Goal: Task Accomplishment & Management: Manage account settings

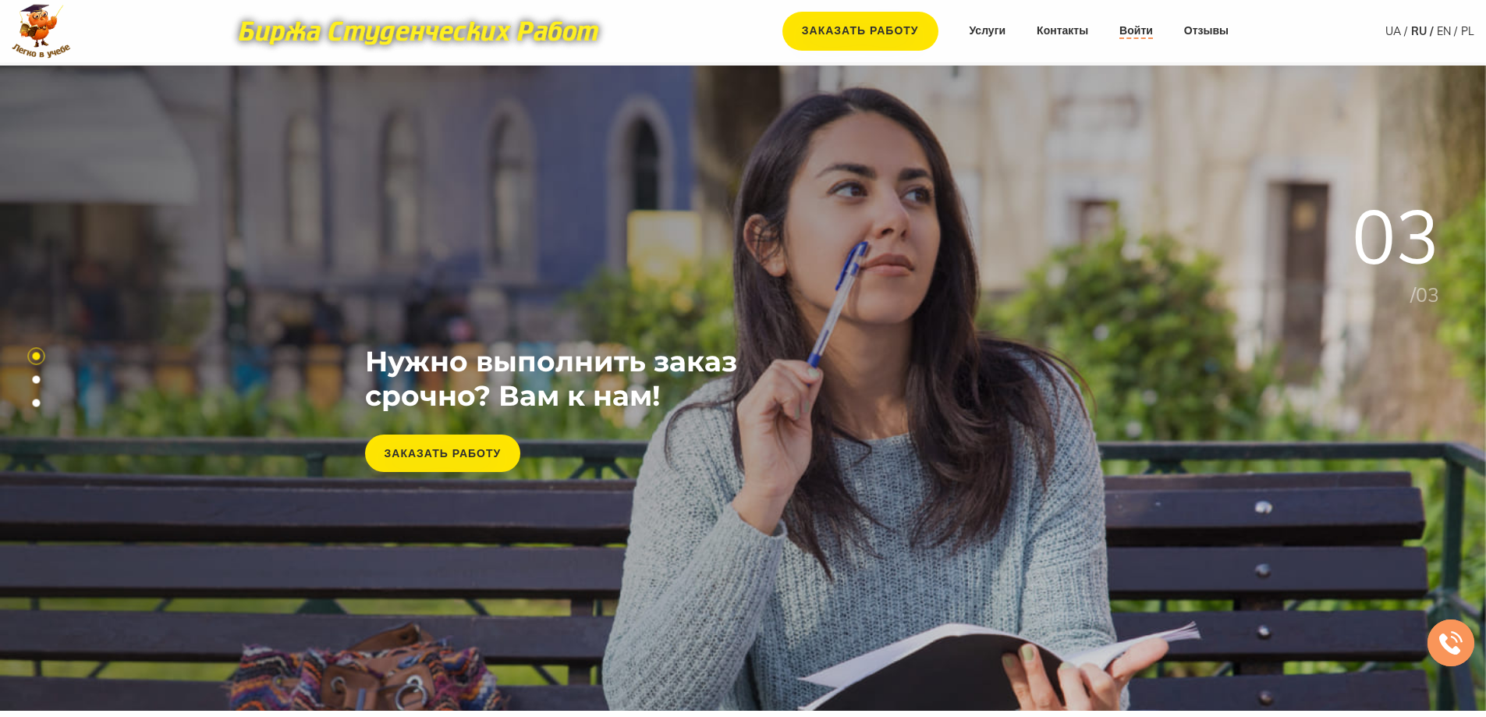
click at [1136, 31] on link "Войти" at bounding box center [1136, 31] width 34 height 16
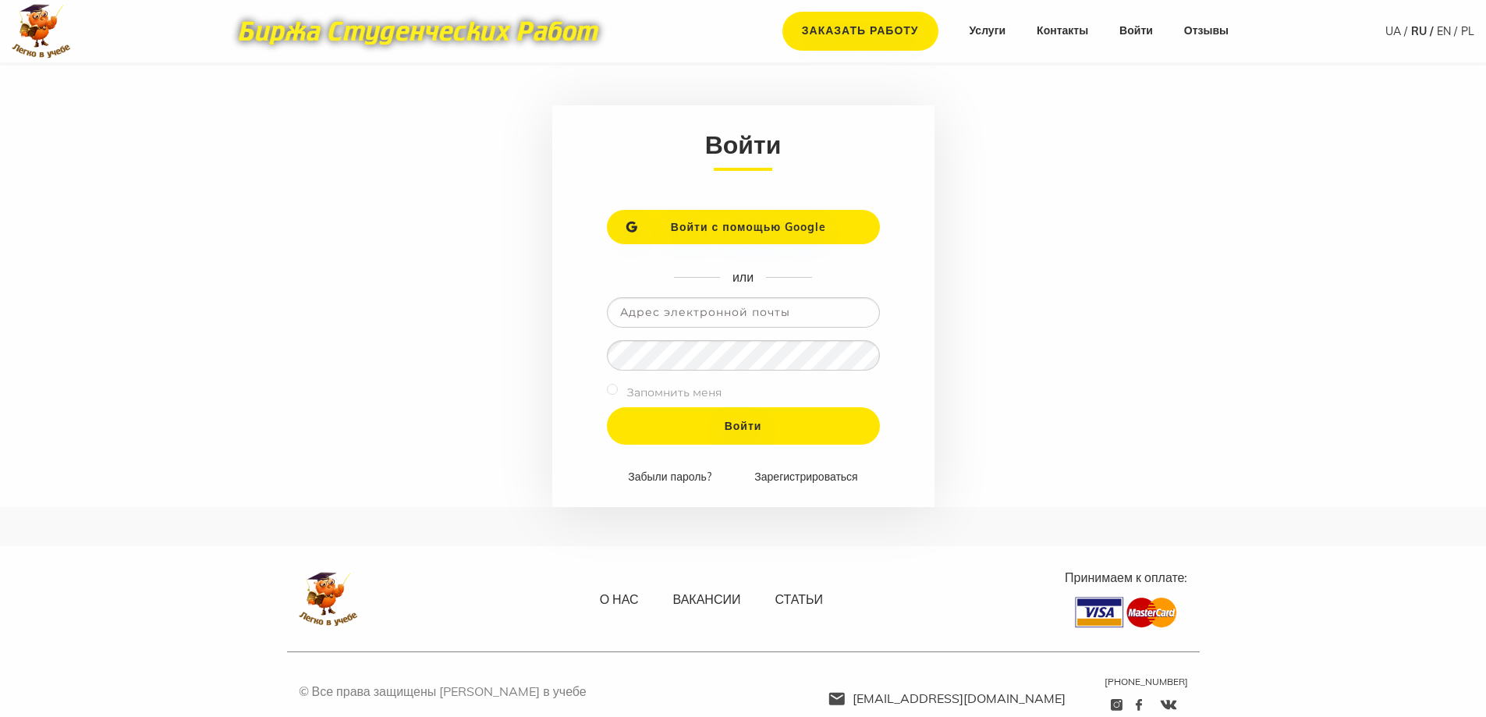
click at [730, 314] on input "email" at bounding box center [743, 312] width 273 height 30
type input "tatatatty7@gmail.com"
click at [607, 407] on input "Войти" at bounding box center [743, 425] width 273 height 37
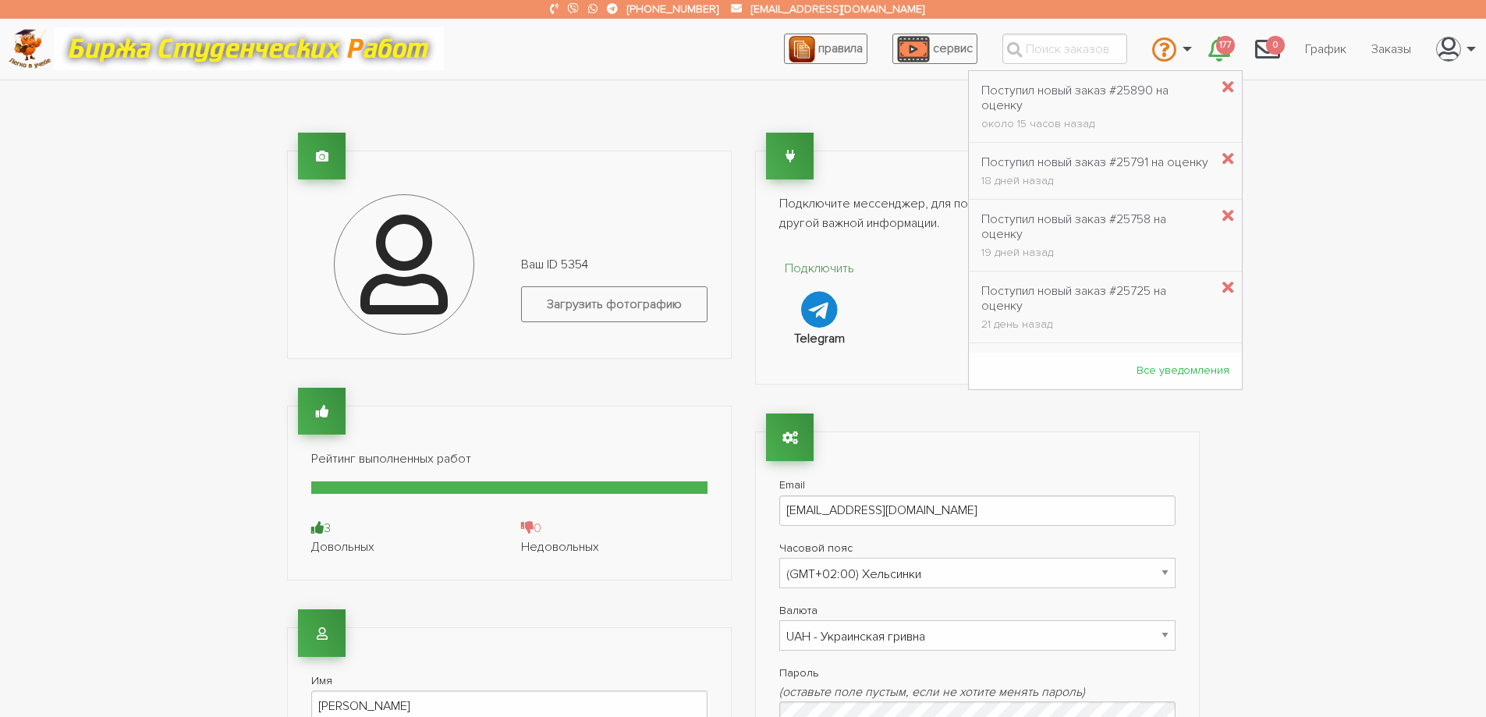
click at [1217, 48] on span "177" at bounding box center [1225, 45] width 19 height 19
click at [1066, 94] on div "Поступил новый заказ #25890 на оценку" at bounding box center [1095, 98] width 229 height 30
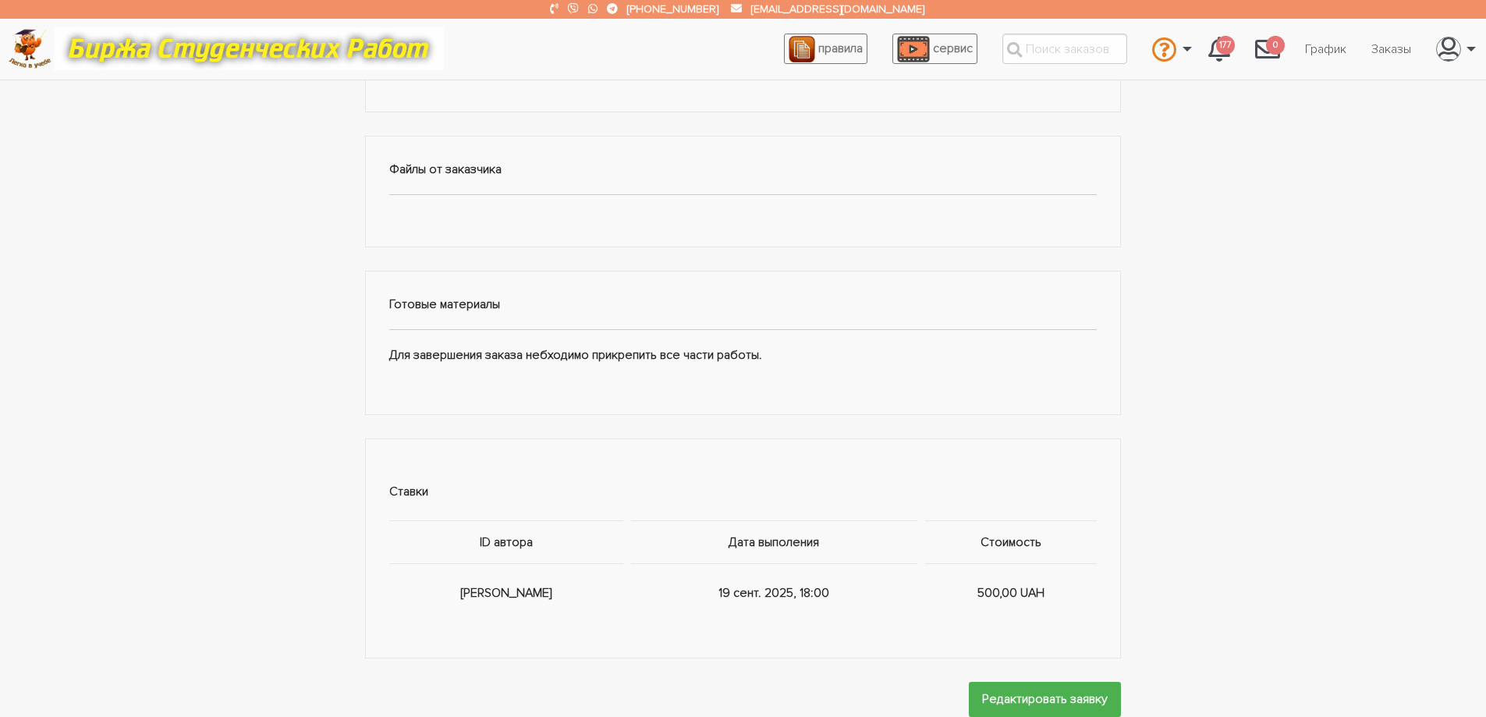
scroll to position [762, 0]
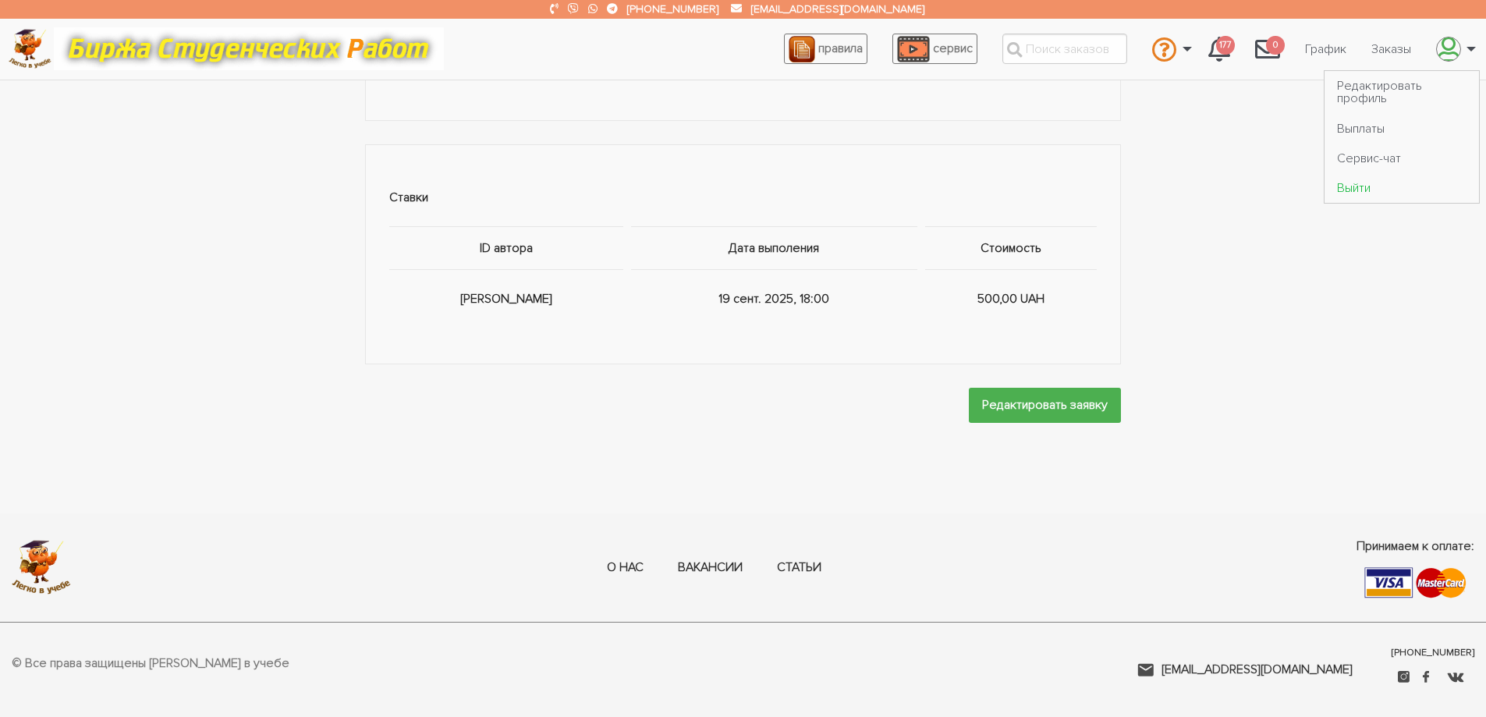
click at [1360, 190] on link "Выйти" at bounding box center [1401, 188] width 154 height 30
